Goal: Task Accomplishment & Management: Manage account settings

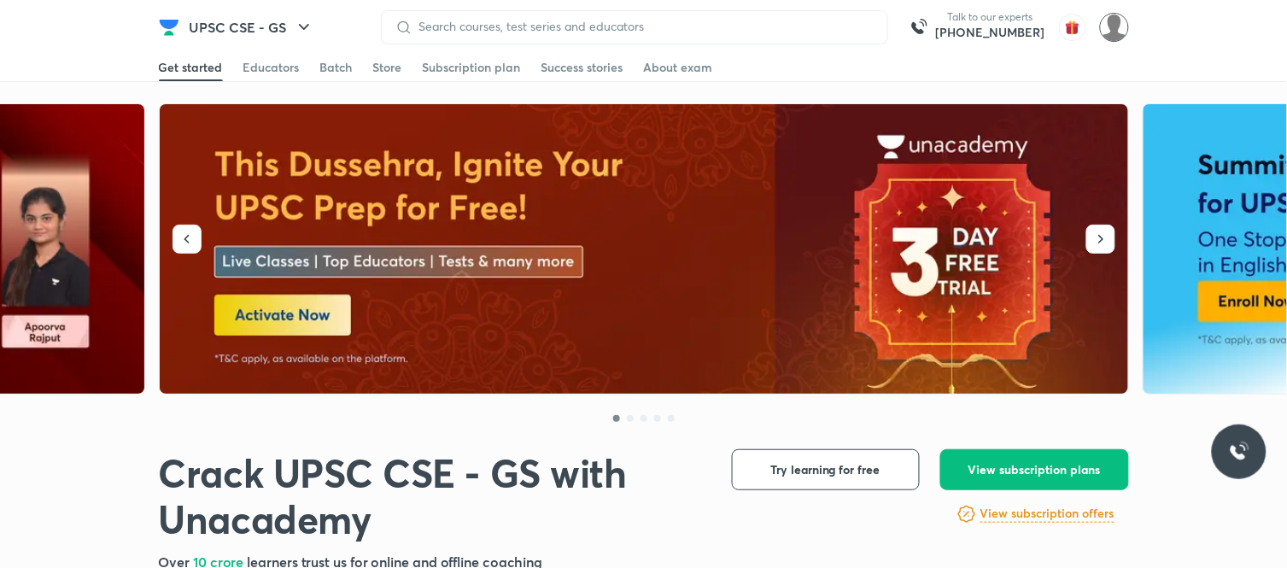
click at [1122, 29] on img at bounding box center [1114, 27] width 29 height 29
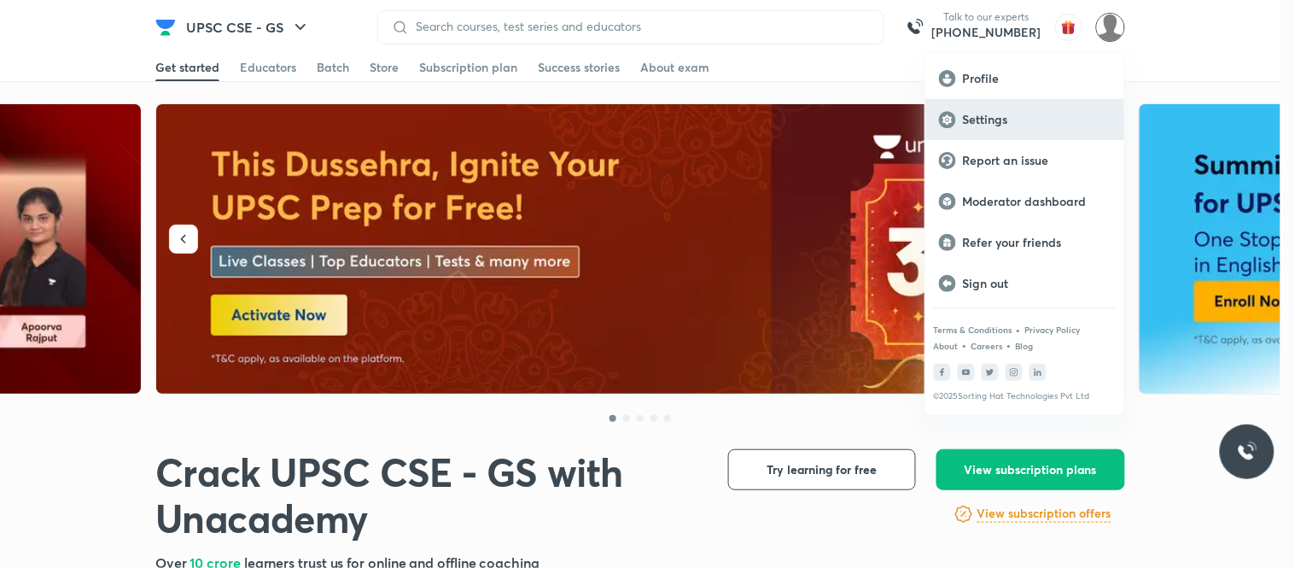
click at [1011, 114] on p "Settings" at bounding box center [1037, 119] width 148 height 15
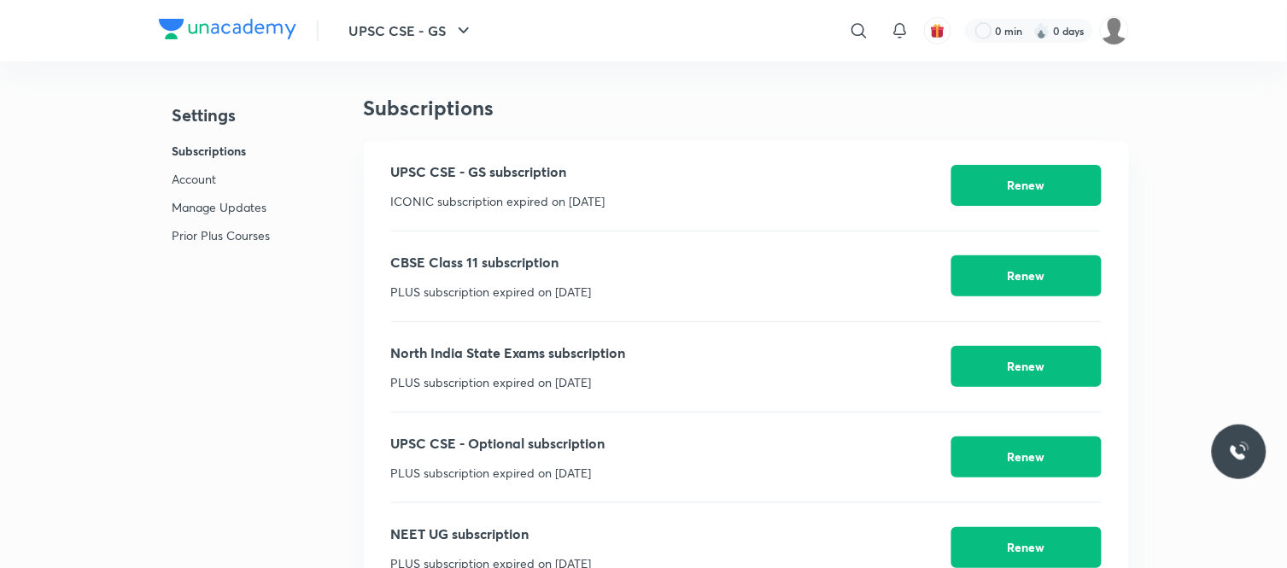
click at [202, 167] on li "Subscriptions" at bounding box center [221, 156] width 98 height 28
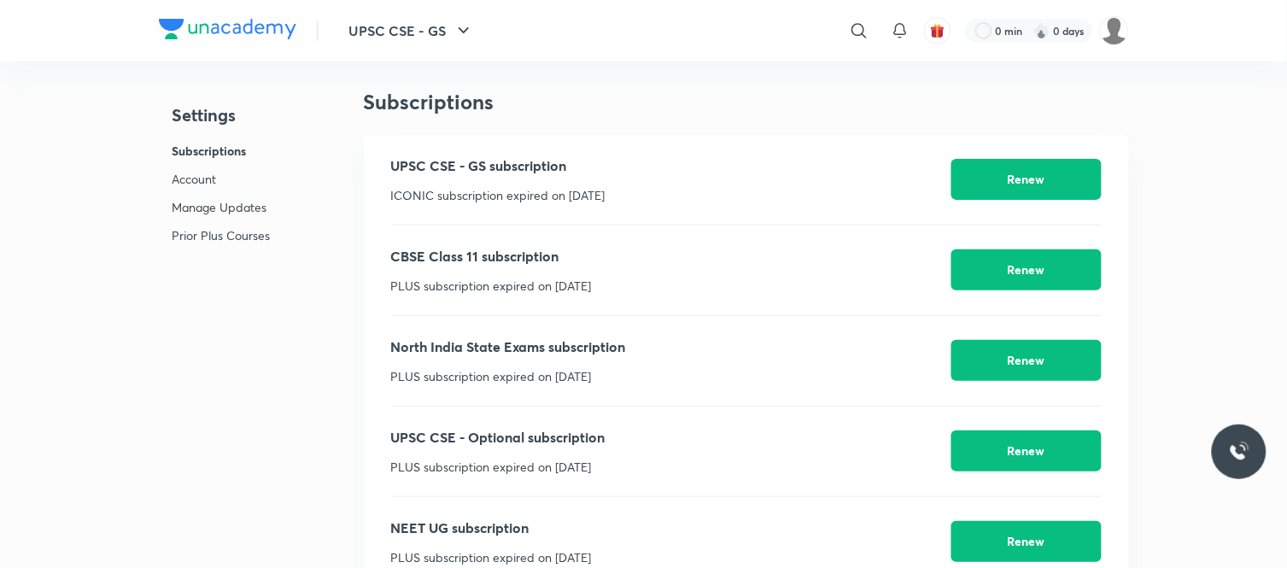
click at [199, 174] on p "Account" at bounding box center [221, 179] width 98 height 18
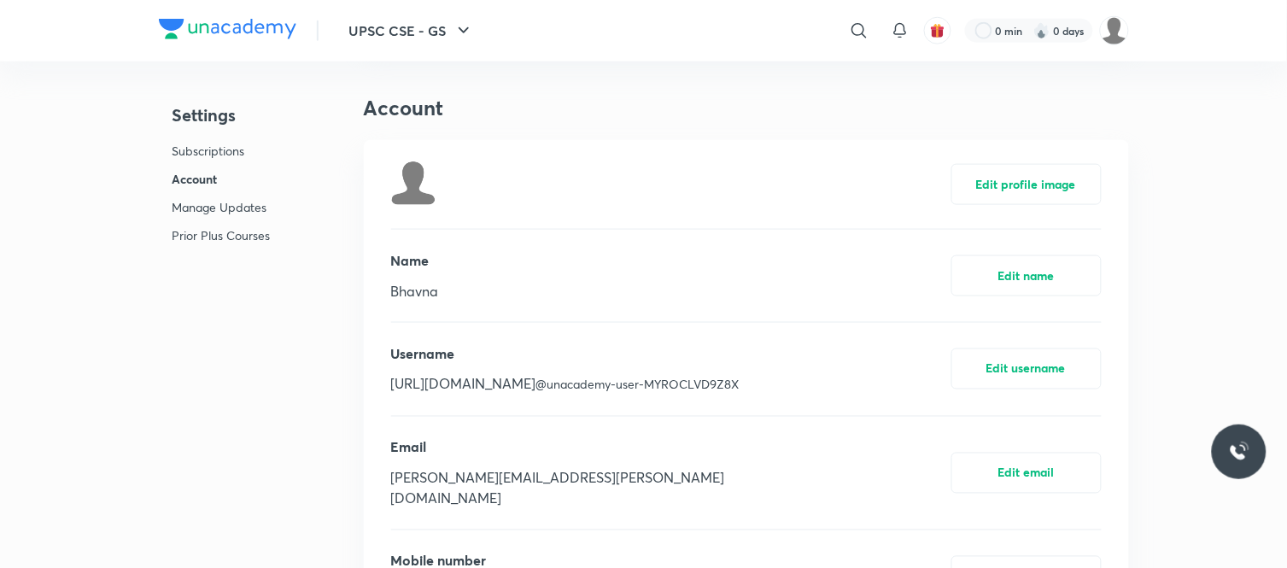
scroll to position [2126, 0]
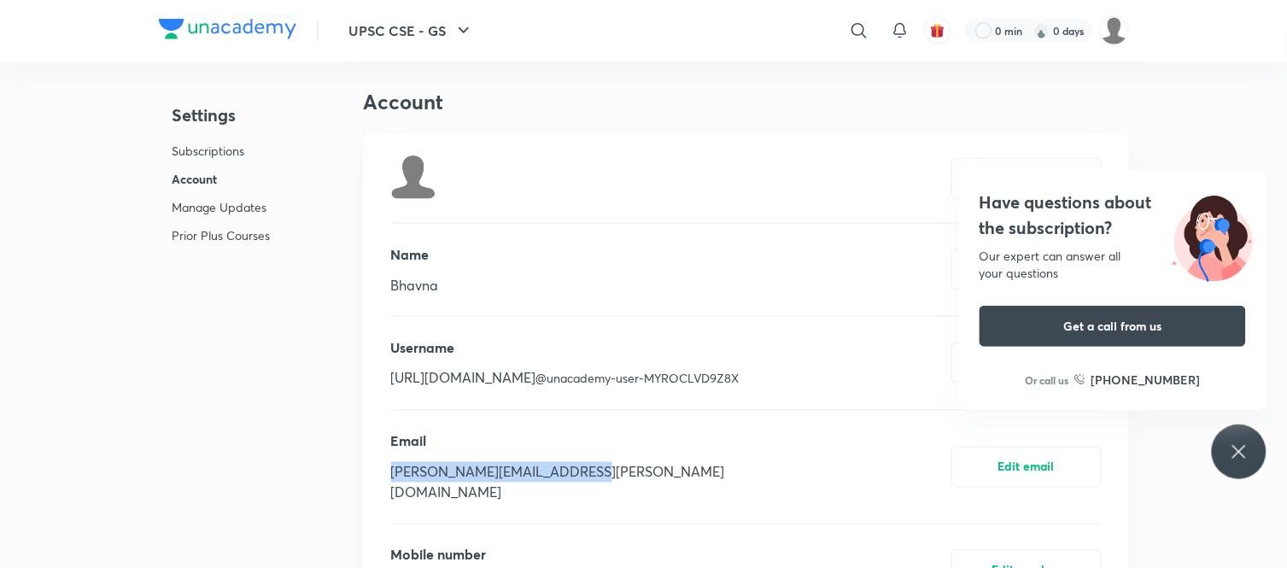
drag, startPoint x: 608, startPoint y: 473, endPoint x: 381, endPoint y: 476, distance: 227.2
click at [381, 476] on div "Edit profile image Name Bhavna Edit name Username https://unacademy.com/ @unaca…" at bounding box center [746, 452] width 765 height 637
copy p "bhavna.tanwar@unacademy.com"
click at [1249, 464] on div "Have questions about the subscription? Our expert can answer all your questions…" at bounding box center [1239, 451] width 55 height 55
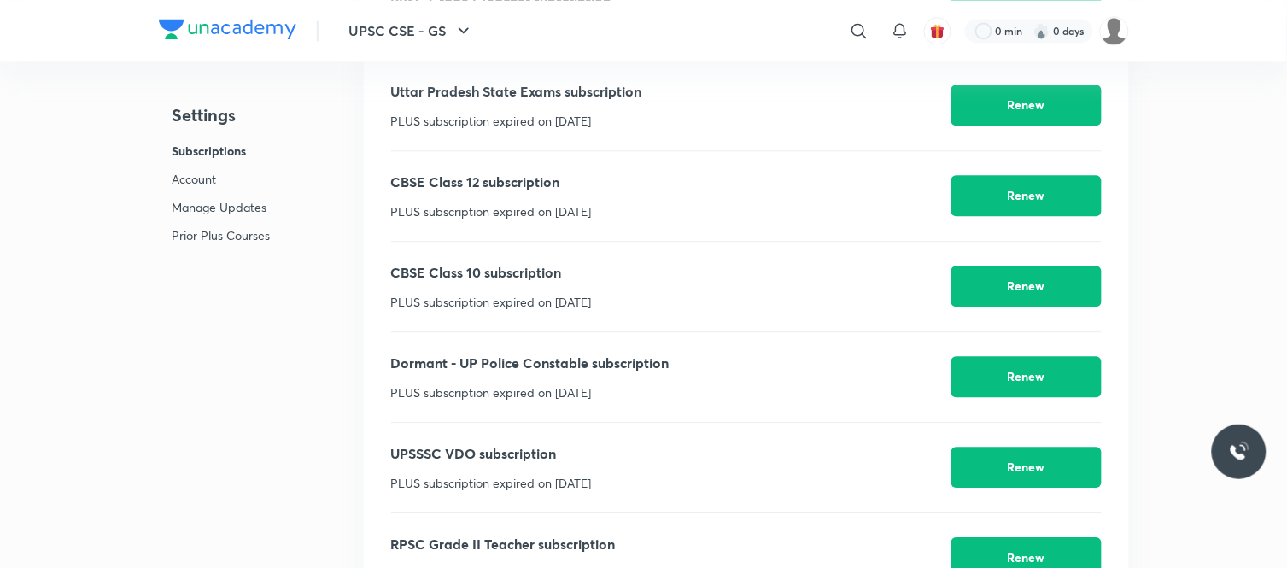
scroll to position [931, 0]
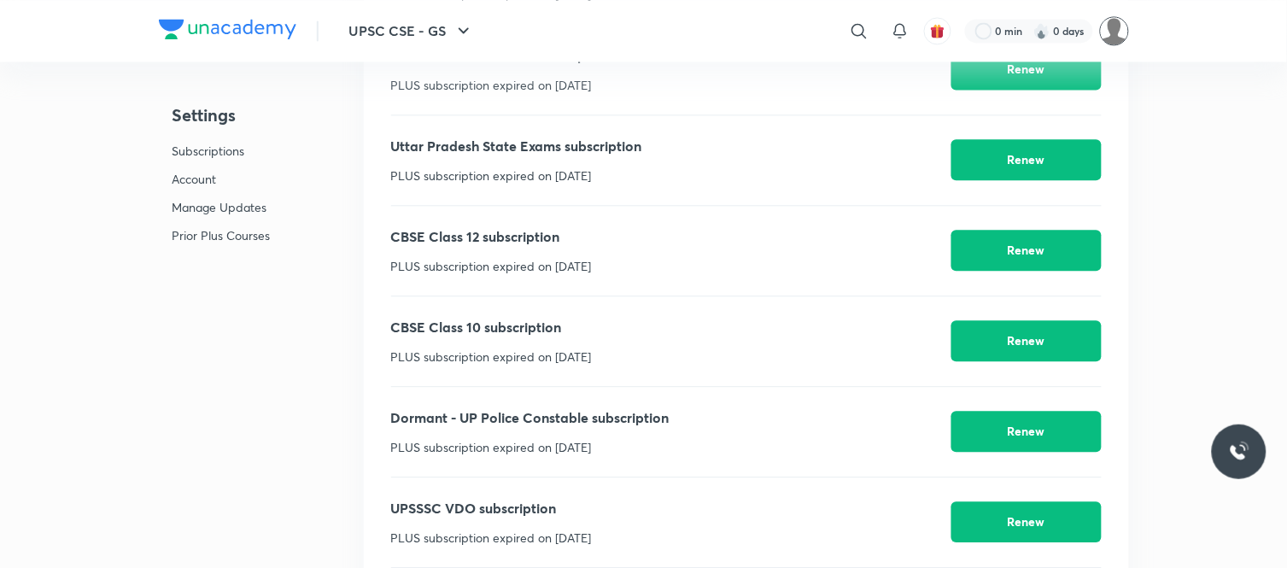
click at [1108, 26] on img at bounding box center [1114, 30] width 29 height 29
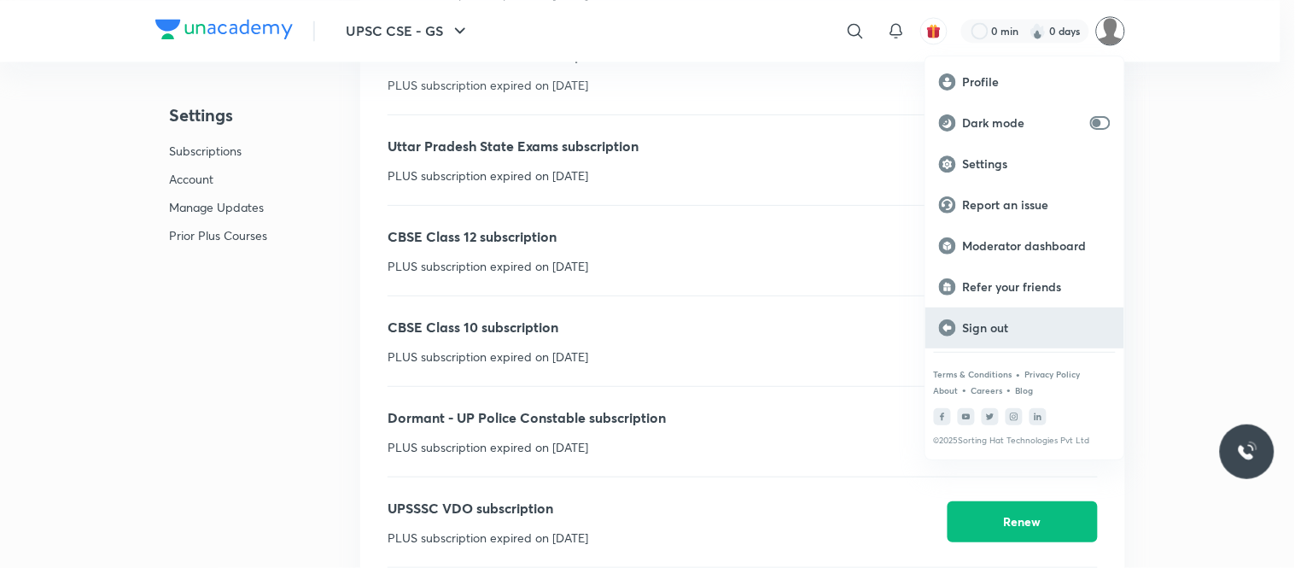
click at [979, 325] on p "Sign out" at bounding box center [1037, 327] width 148 height 15
